Goal: Task Accomplishment & Management: Manage account settings

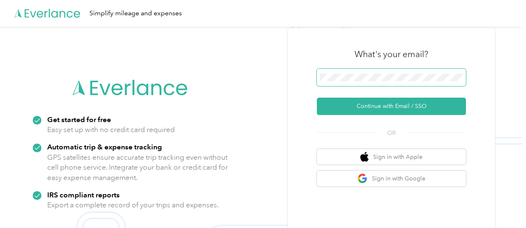
click at [373, 70] on span at bounding box center [391, 77] width 149 height 17
click at [342, 83] on span at bounding box center [391, 77] width 149 height 17
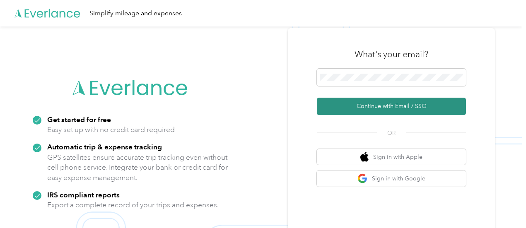
click at [351, 106] on button "Continue with Email / SSO" at bounding box center [391, 106] width 149 height 17
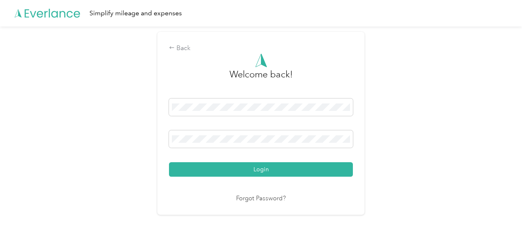
click at [169, 162] on button "Login" at bounding box center [261, 169] width 184 height 14
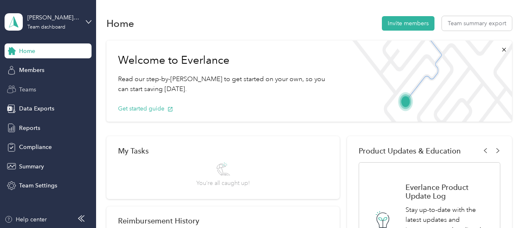
click at [39, 89] on div "Teams" at bounding box center [48, 89] width 87 height 15
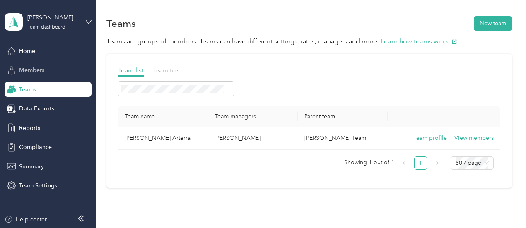
click at [56, 72] on div "Members" at bounding box center [48, 70] width 87 height 15
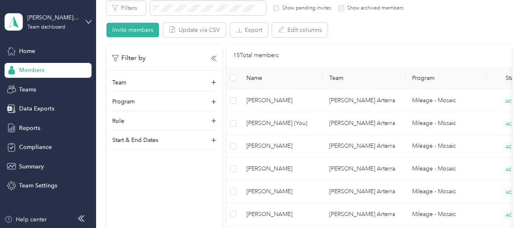
scroll to position [156, 0]
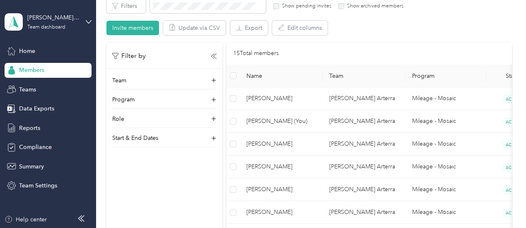
click at [464, 50] on div "15 Total members" at bounding box center [369, 53] width 272 height 9
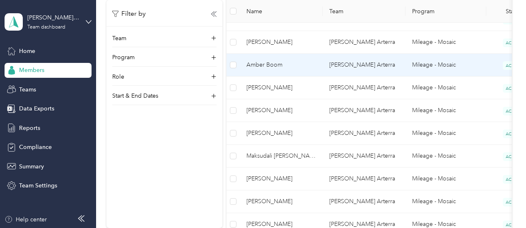
scroll to position [352, 0]
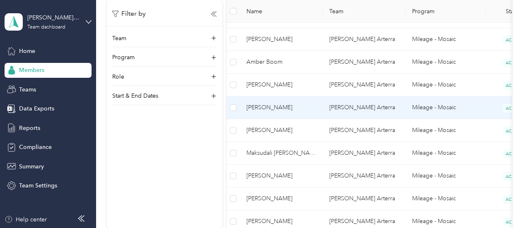
click at [314, 109] on span "[PERSON_NAME]" at bounding box center [281, 107] width 70 height 9
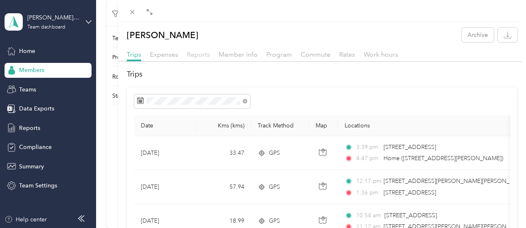
click at [202, 55] on span "Reports" at bounding box center [198, 55] width 23 height 8
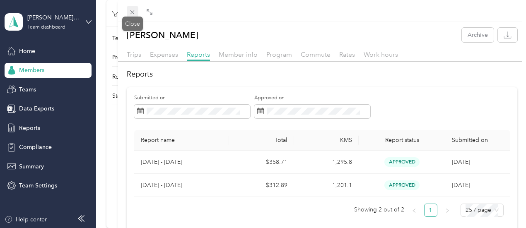
click at [131, 11] on icon at bounding box center [132, 12] width 4 height 4
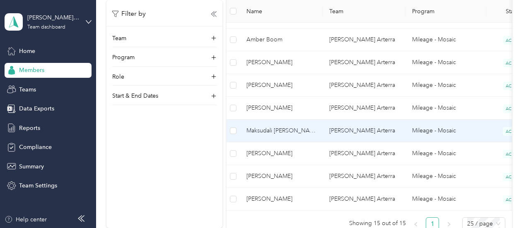
scroll to position [375, 0]
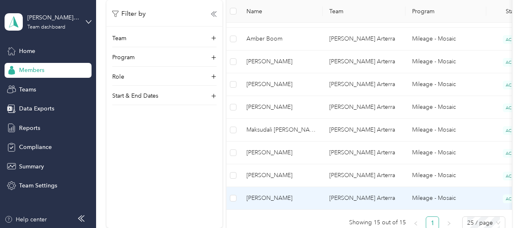
click at [315, 194] on span "[PERSON_NAME]" at bounding box center [281, 198] width 70 height 9
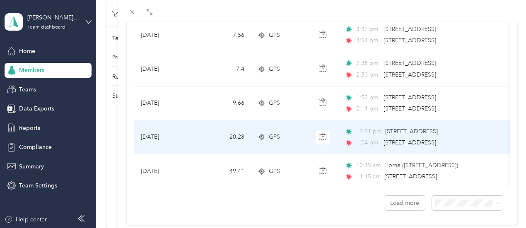
scroll to position [799, 0]
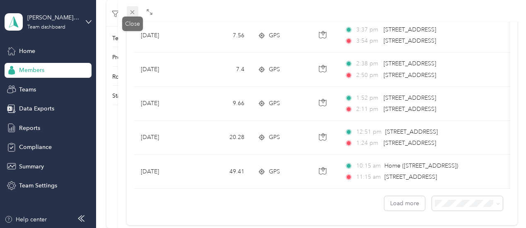
click at [133, 10] on icon at bounding box center [132, 12] width 7 height 7
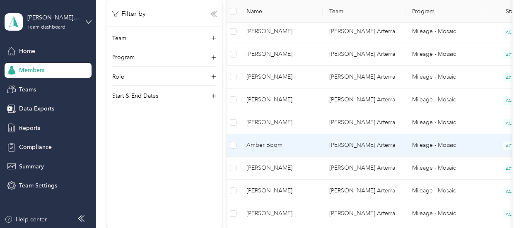
scroll to position [268, 0]
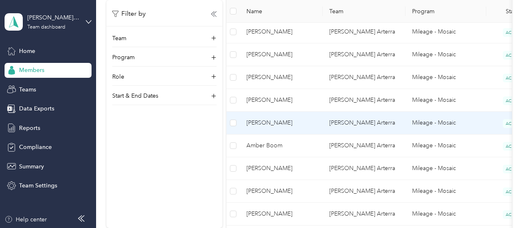
click at [307, 121] on span "[PERSON_NAME]" at bounding box center [281, 122] width 70 height 9
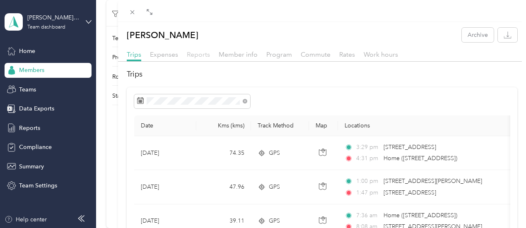
click at [197, 54] on span "Reports" at bounding box center [198, 55] width 23 height 8
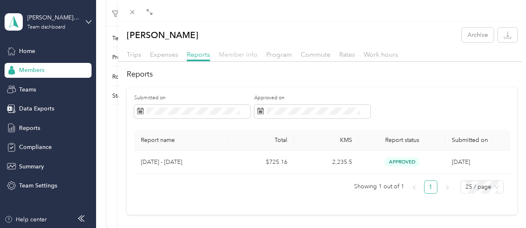
click at [242, 56] on span "Member info" at bounding box center [238, 55] width 39 height 8
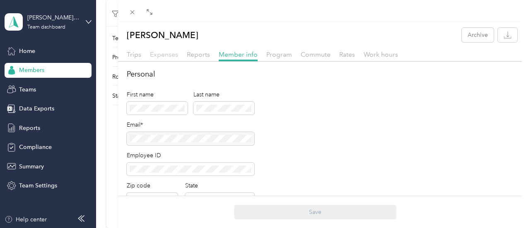
click at [162, 56] on span "Expenses" at bounding box center [164, 55] width 28 height 8
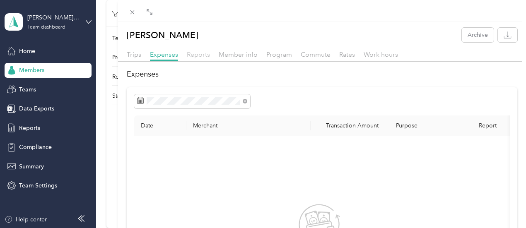
click at [197, 52] on span "Reports" at bounding box center [198, 55] width 23 height 8
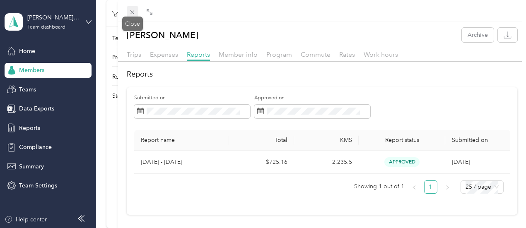
click at [134, 10] on icon at bounding box center [132, 12] width 7 height 7
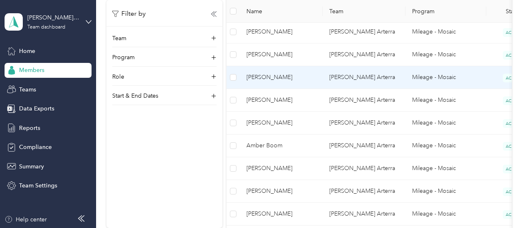
click at [298, 74] on span "[PERSON_NAME]" at bounding box center [281, 77] width 70 height 9
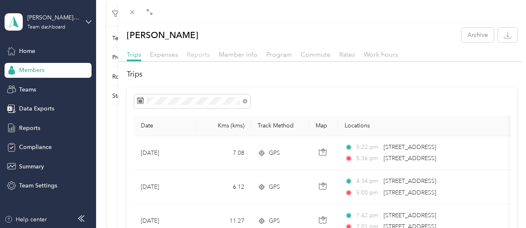
click at [198, 54] on span "Reports" at bounding box center [198, 55] width 23 height 8
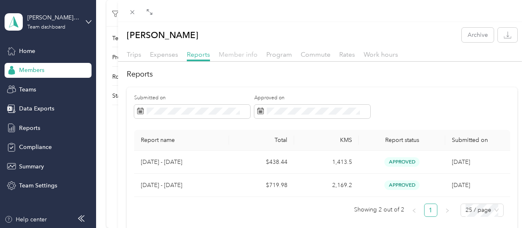
click at [239, 55] on span "Member info" at bounding box center [238, 55] width 39 height 8
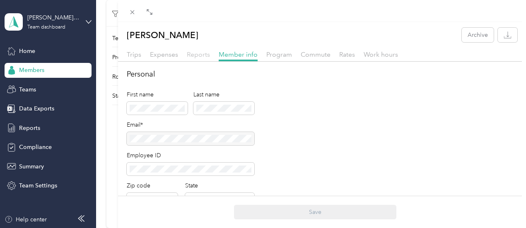
click at [197, 56] on span "Reports" at bounding box center [198, 55] width 23 height 8
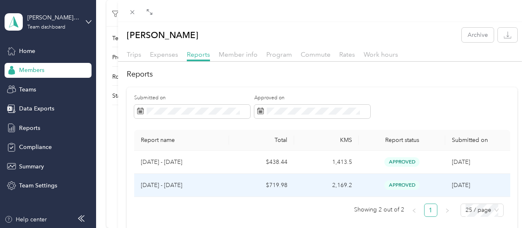
click at [230, 181] on td "$719.98" at bounding box center [261, 185] width 65 height 23
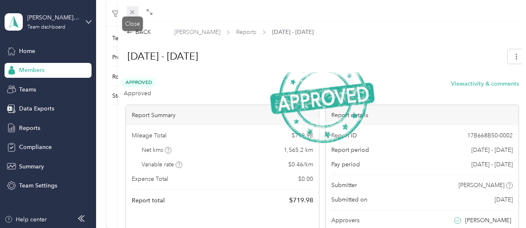
click at [132, 10] on icon at bounding box center [132, 12] width 7 height 7
